Goal: Use online tool/utility: Utilize a website feature to perform a specific function

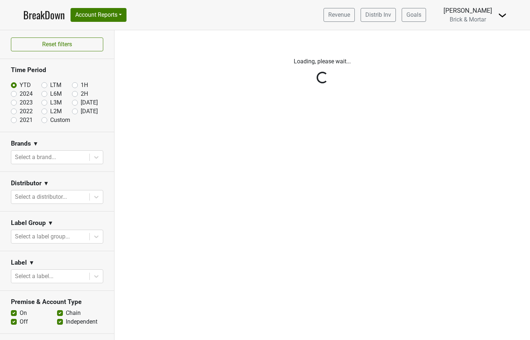
click at [504, 13] on img at bounding box center [502, 15] width 9 height 9
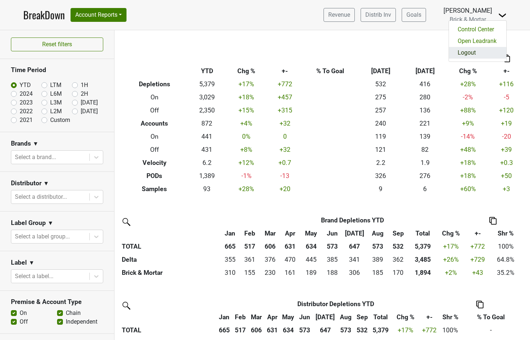
click at [491, 53] on link "Logout" at bounding box center [477, 53] width 57 height 12
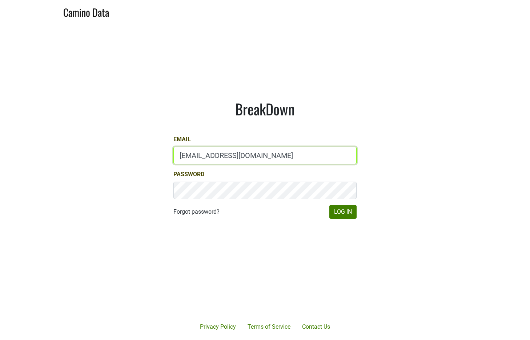
click at [251, 159] on input "sales@brickandmortarwines.com" at bounding box center [264, 155] width 183 height 17
type input "anne@mommenpop.com"
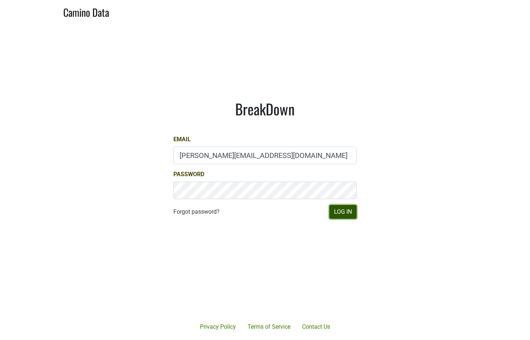
click at [340, 211] on button "Log In" at bounding box center [342, 212] width 27 height 14
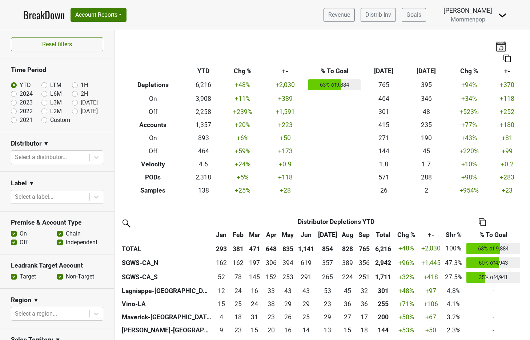
scroll to position [136, 0]
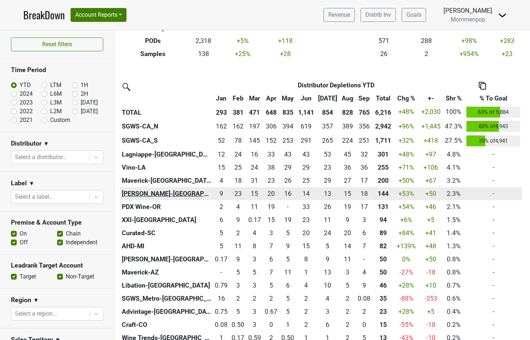
click at [137, 193] on th "Kellogg-NC" at bounding box center [166, 193] width 93 height 13
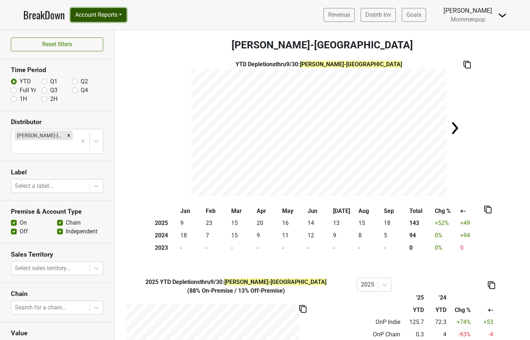
click at [116, 19] on button "Account Reports" at bounding box center [99, 15] width 56 height 14
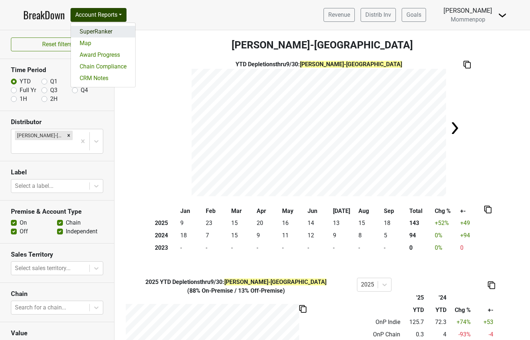
click at [114, 28] on link "SuperRanker" at bounding box center [103, 32] width 64 height 12
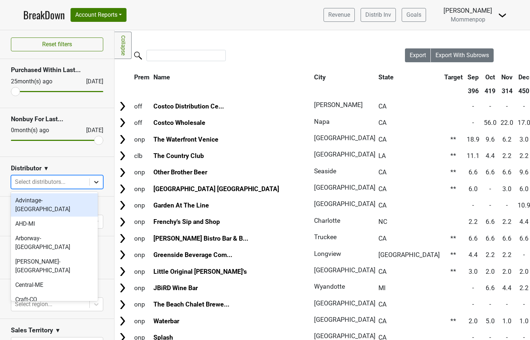
click at [93, 184] on icon at bounding box center [96, 181] width 7 height 7
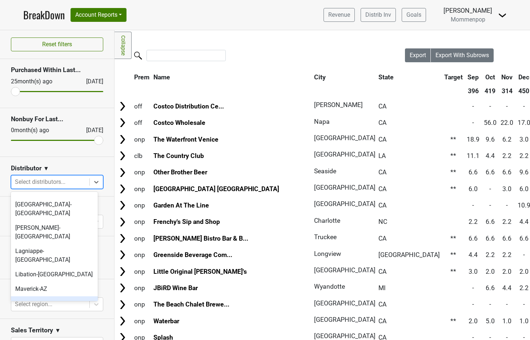
scroll to position [105, 0]
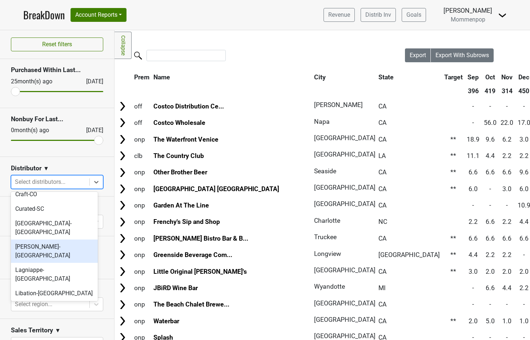
click at [47, 239] on div "[PERSON_NAME]-[GEOGRAPHIC_DATA]" at bounding box center [54, 250] width 87 height 23
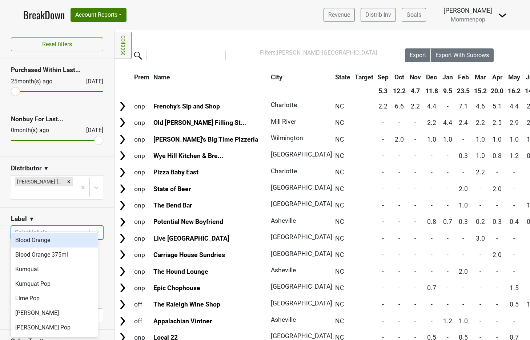
click at [94, 231] on icon at bounding box center [96, 232] width 4 height 3
click at [73, 241] on div "Blood Orange" at bounding box center [54, 240] width 87 height 15
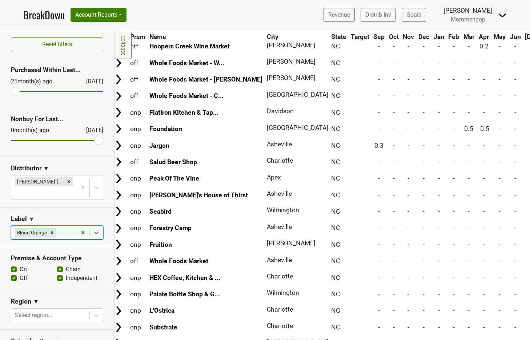
scroll to position [522, 0]
